Goal: Information Seeking & Learning: Learn about a topic

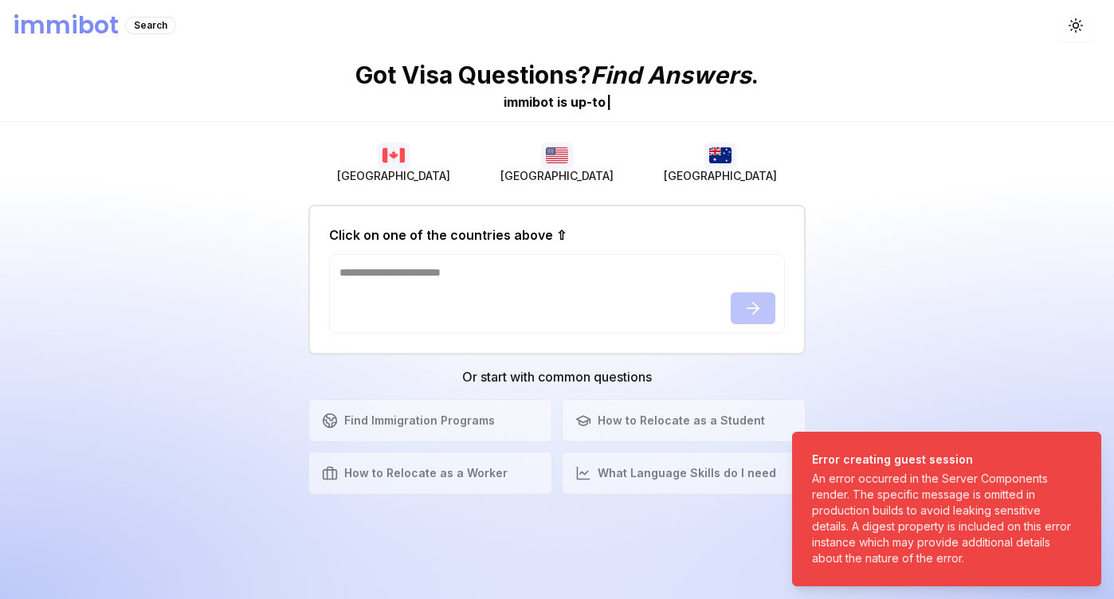
click at [731, 167] on img "button" at bounding box center [720, 155] width 32 height 25
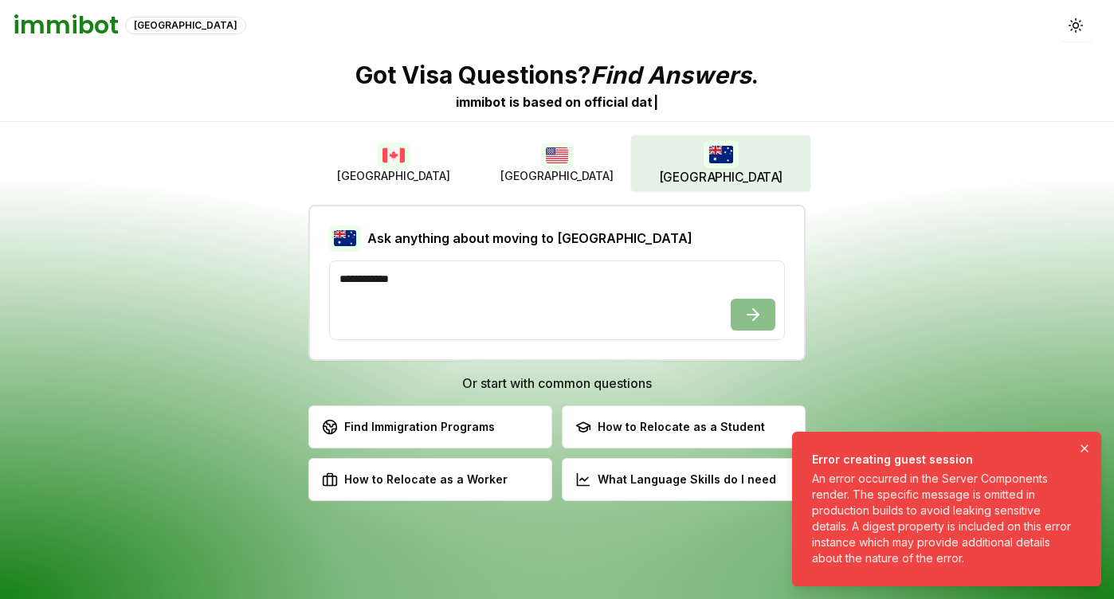
click at [1084, 455] on button "Notifications (F8)" at bounding box center [1084, 448] width 19 height 19
click at [1084, 455] on ol "Error creating guest session An error occurred in the Server Components render.…" at bounding box center [946, 509] width 335 height 180
click at [1084, 455] on button "Notifications (F8)" at bounding box center [1084, 448] width 19 height 19
click at [1084, 455] on ol "Error creating guest session An error occurred in the Server Components render.…" at bounding box center [946, 509] width 335 height 180
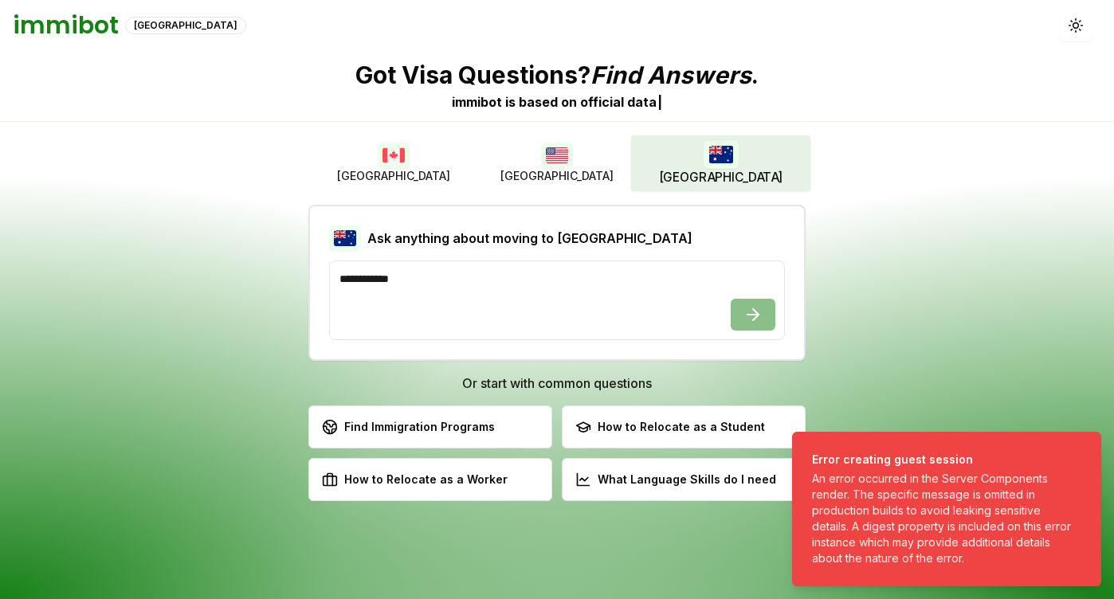
click at [1084, 455] on button "Notifications (F8)" at bounding box center [1084, 448] width 19 height 19
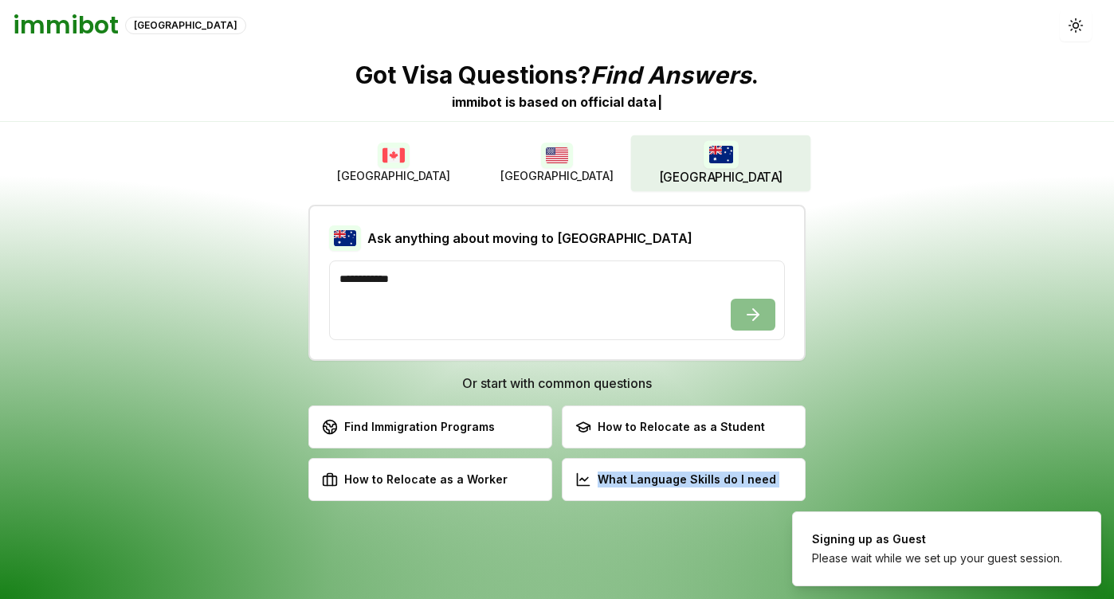
click at [1084, 455] on div "Got Visa Questions? Find Answers . immibot is b a s e d o n o f f i c i a l d a…" at bounding box center [557, 325] width 1114 height 548
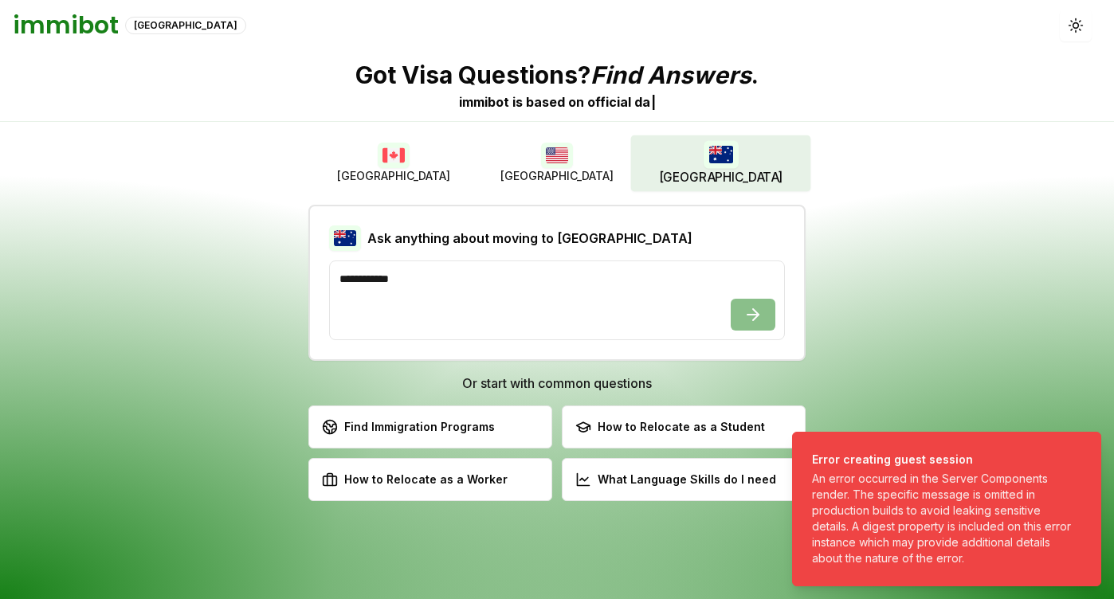
click at [833, 286] on div "Got Visa Questions? Find Answers . immibot is b a s e d o n o f f i c i a l d a…" at bounding box center [557, 325] width 1114 height 548
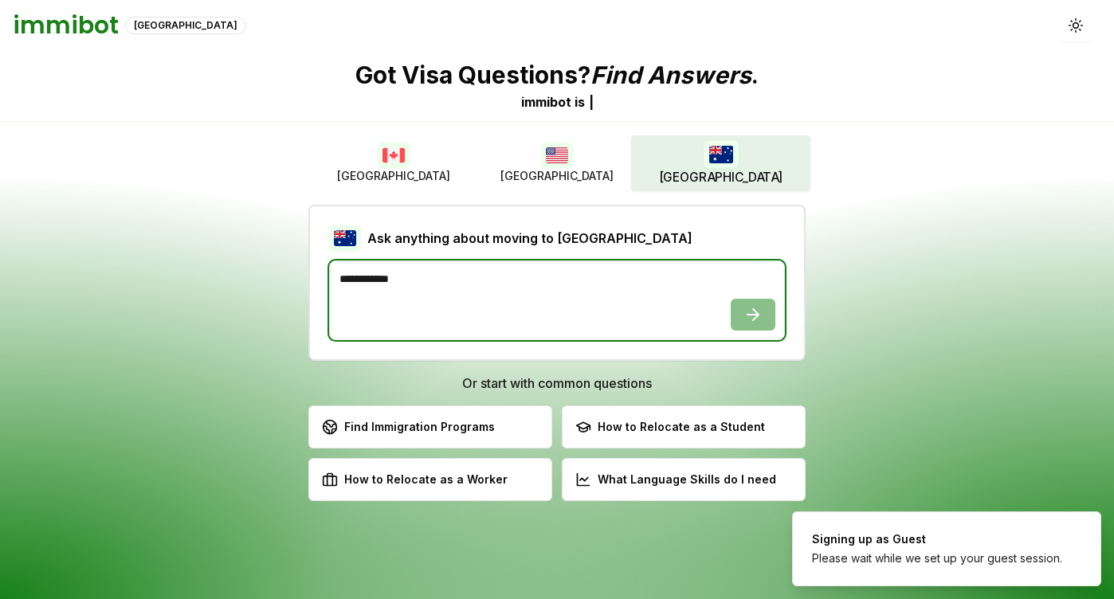
click at [496, 301] on textarea at bounding box center [557, 301] width 456 height 80
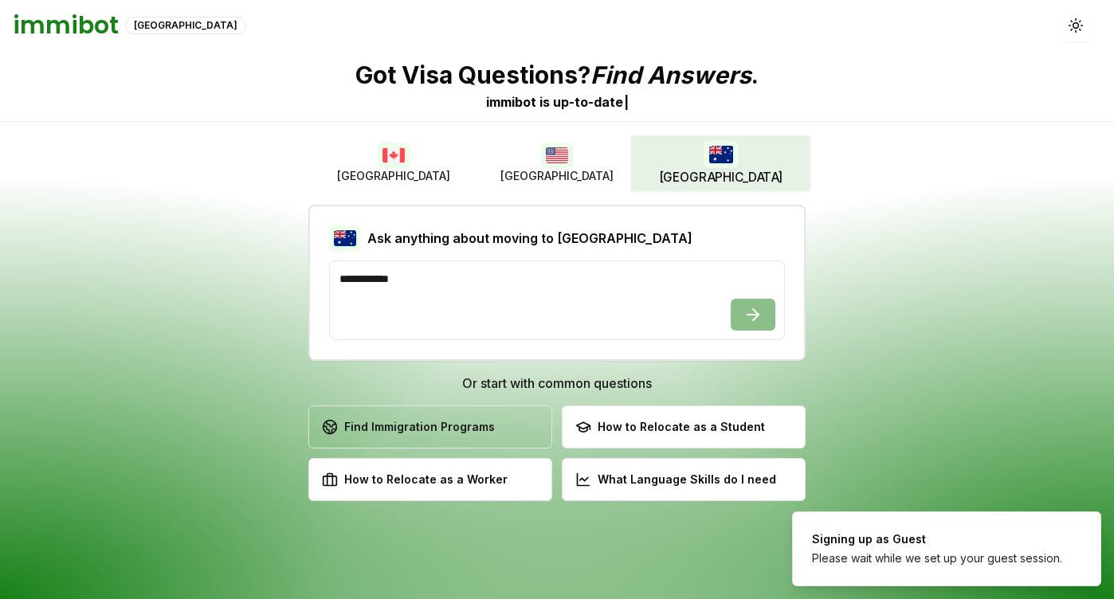
click at [454, 443] on button "Find Immigration Programs Explore available immigration pathways" at bounding box center [430, 427] width 244 height 43
click at [496, 410] on button "Find Immigration Programs Explore available immigration pathways" at bounding box center [430, 427] width 244 height 43
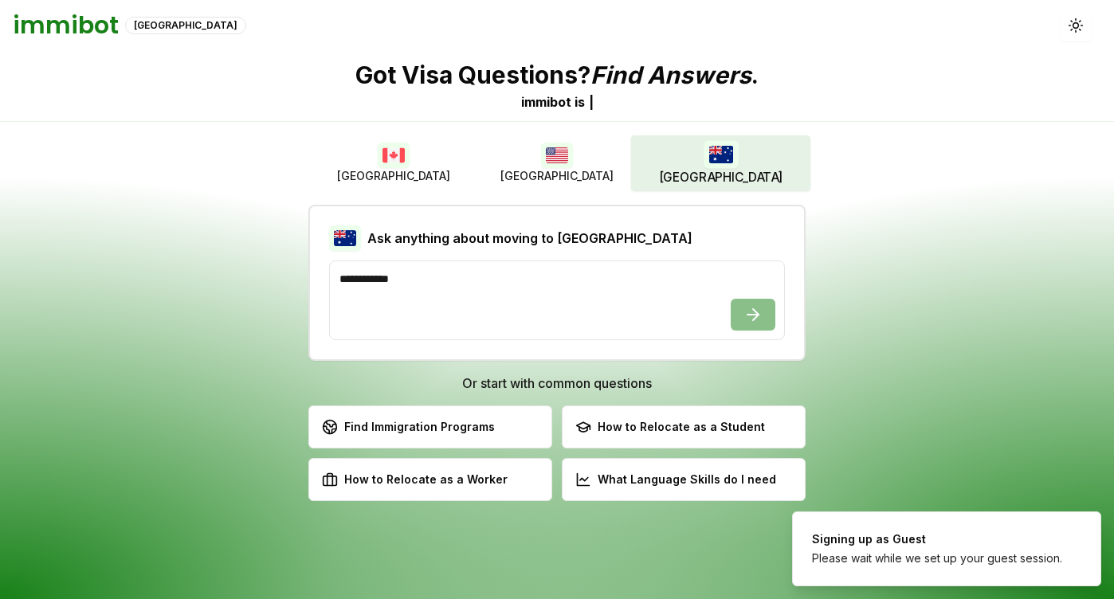
click at [496, 410] on button "Find Immigration Programs Explore available immigration pathways" at bounding box center [430, 427] width 244 height 43
